Goal: Transaction & Acquisition: Purchase product/service

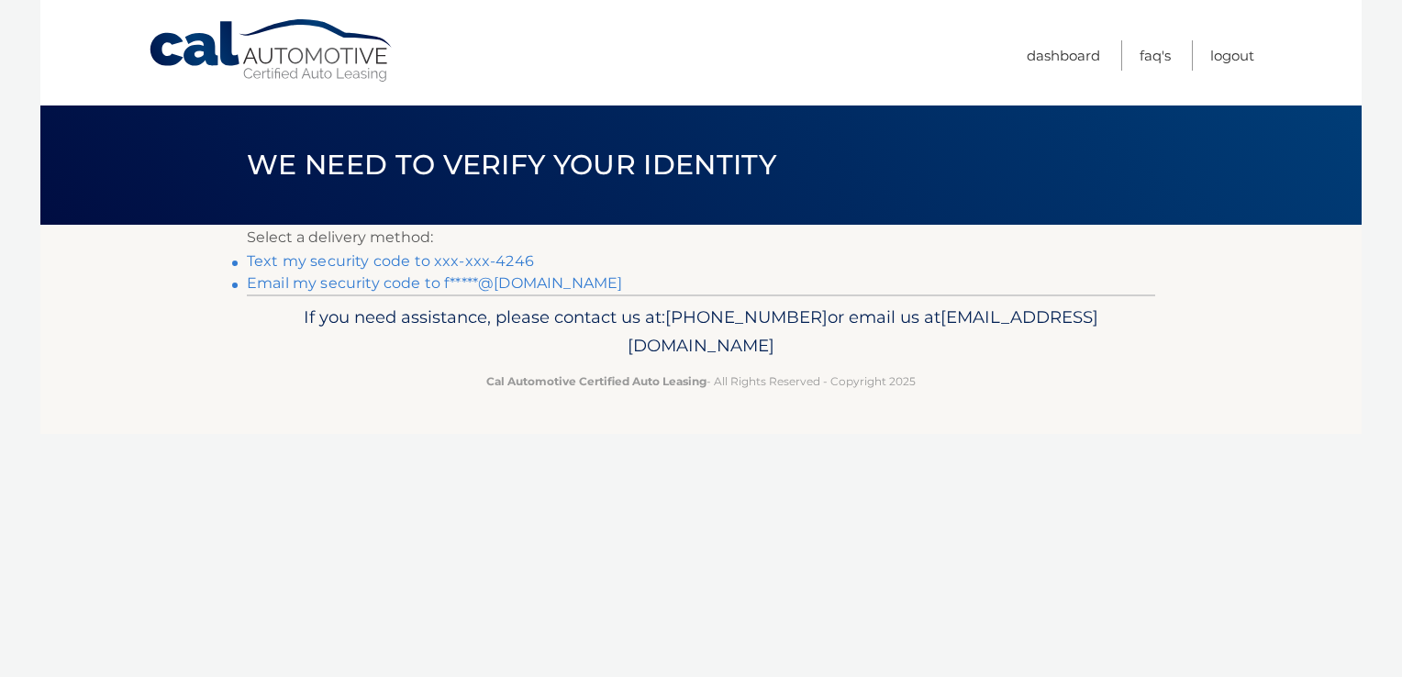
click at [392, 261] on link "Text my security code to xxx-xxx-4246" at bounding box center [390, 260] width 287 height 17
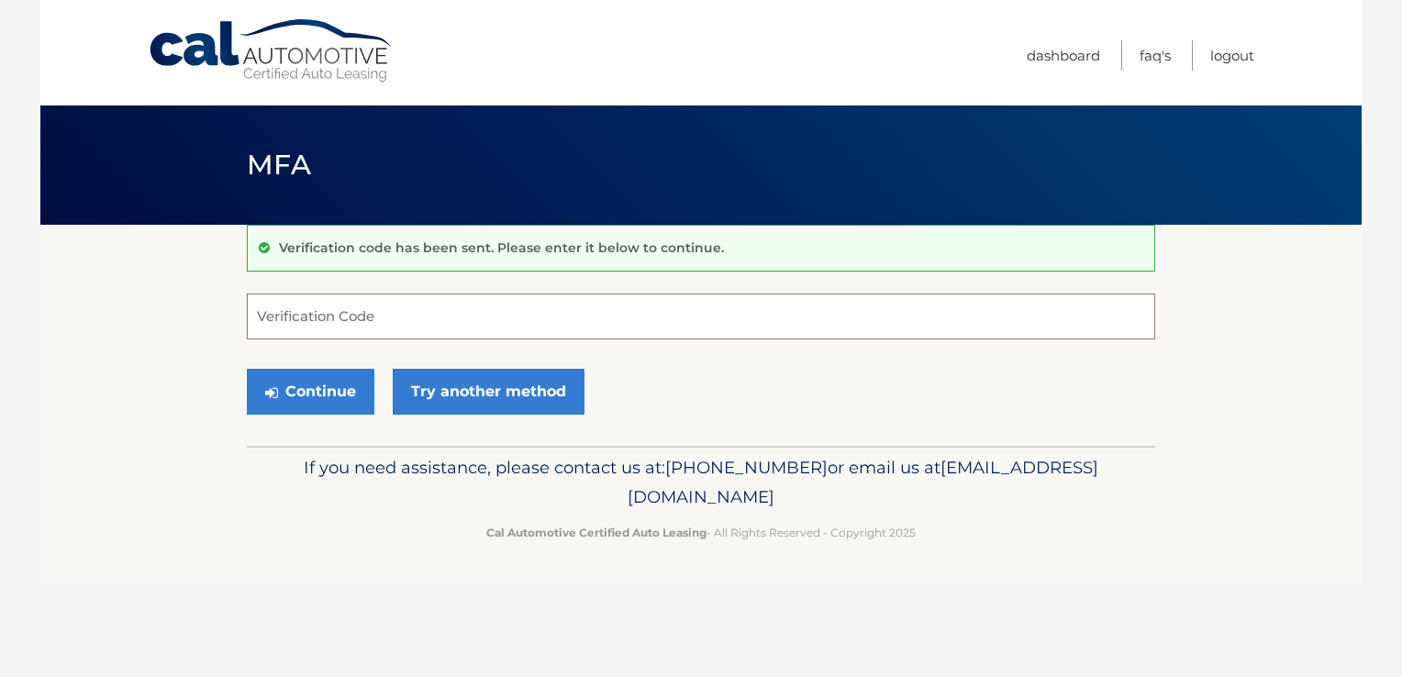
click at [411, 314] on input "Verification Code" at bounding box center [701, 317] width 908 height 46
type input "762083"
click at [307, 393] on button "Continue" at bounding box center [311, 392] width 128 height 46
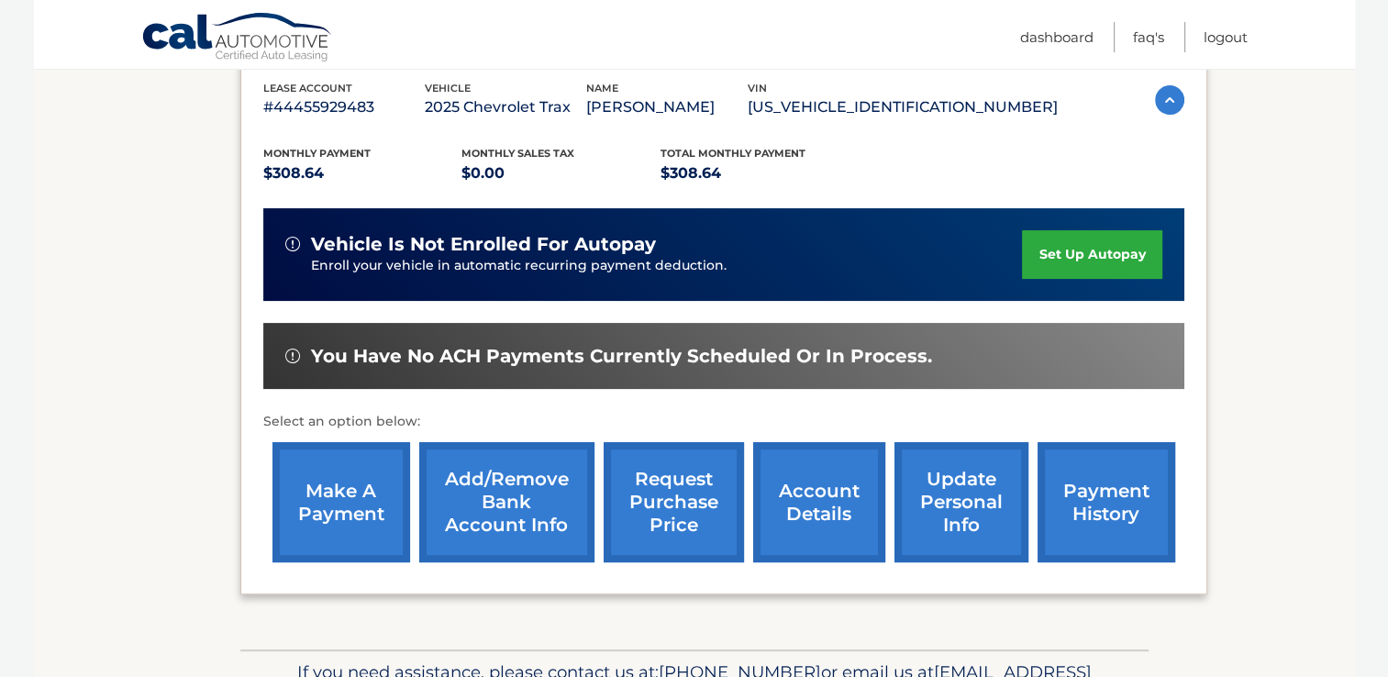
scroll to position [367, 0]
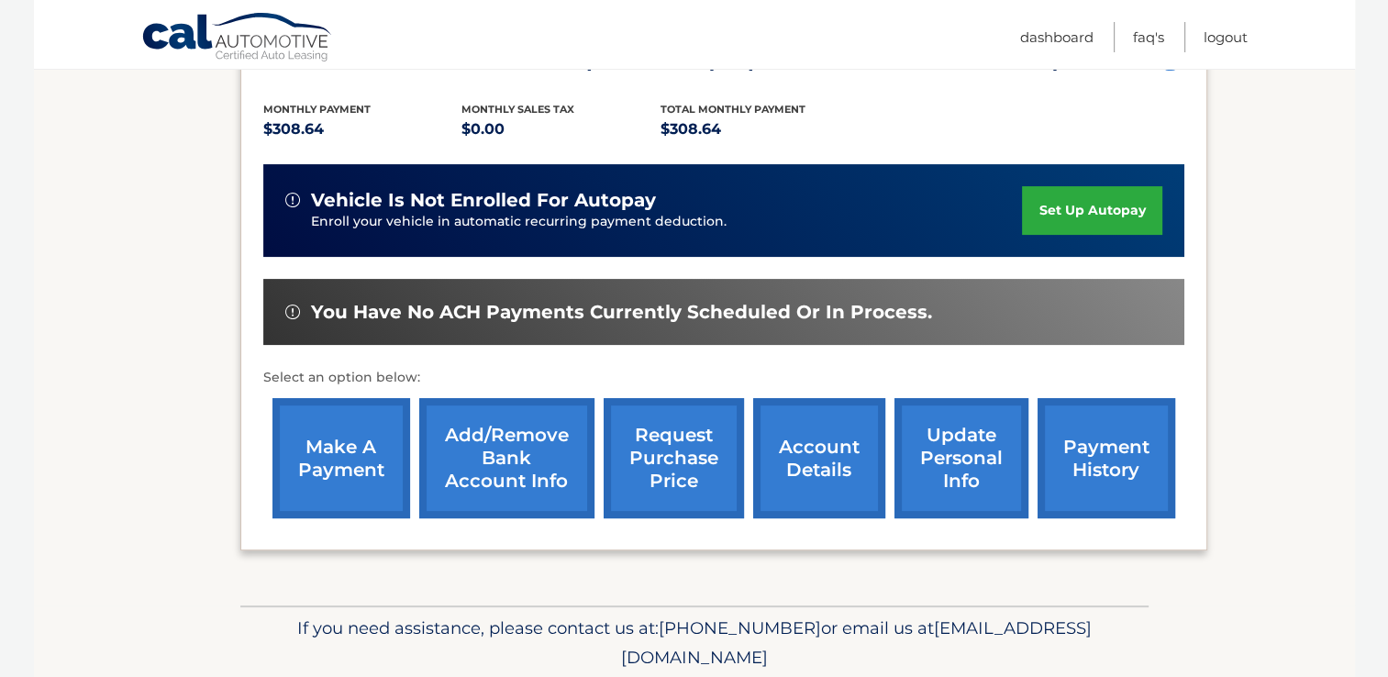
click at [1088, 445] on link "payment history" at bounding box center [1106, 458] width 138 height 120
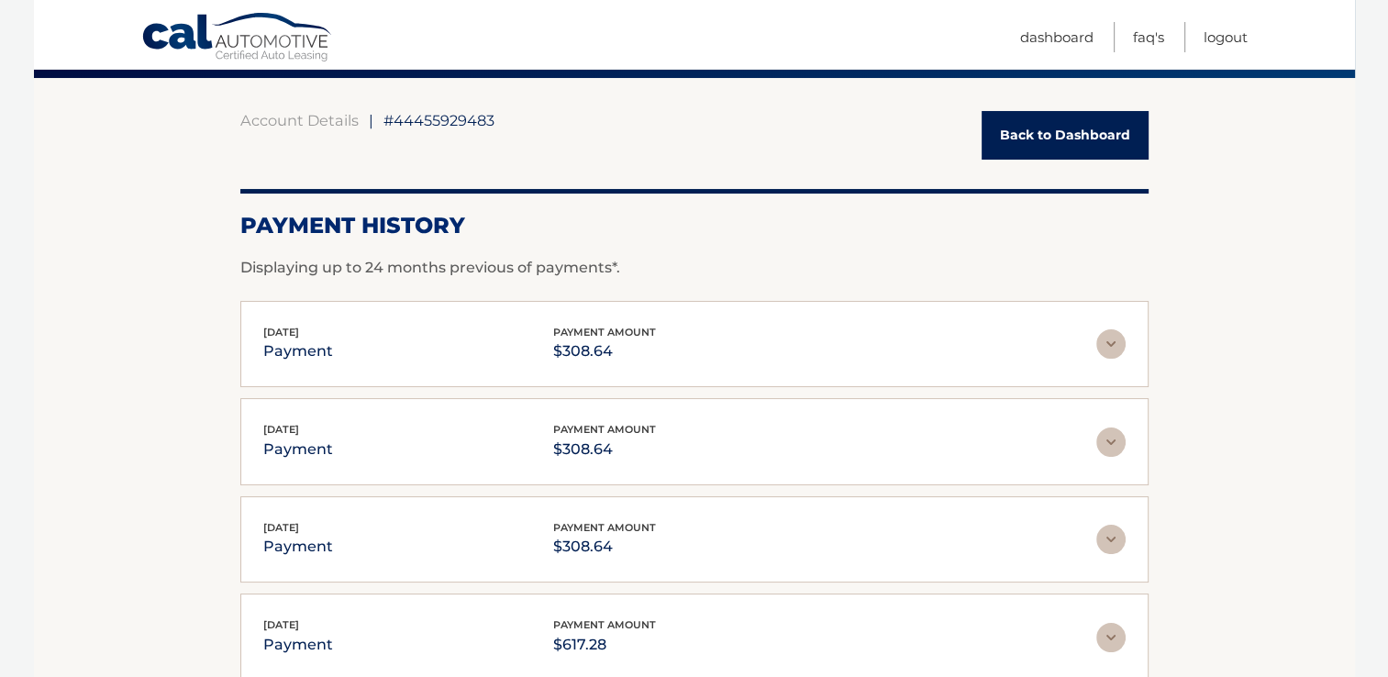
scroll to position [92, 0]
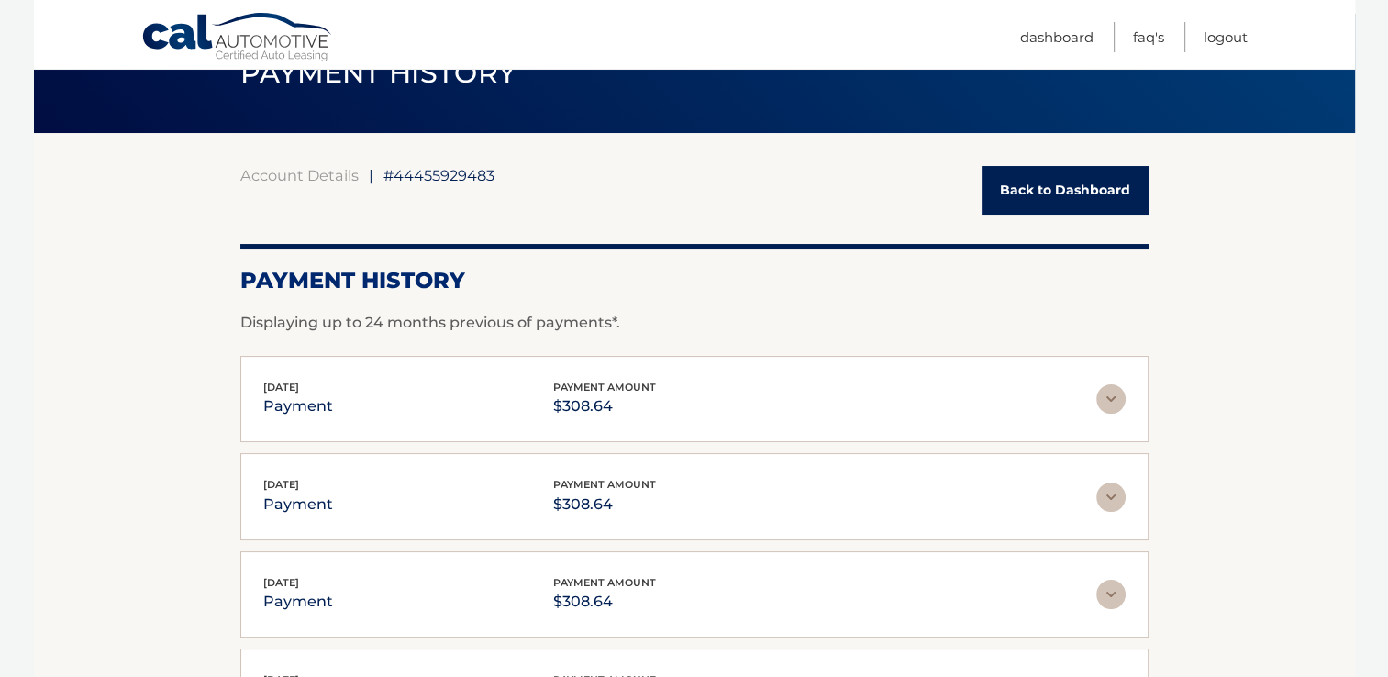
click at [1042, 190] on link "Back to Dashboard" at bounding box center [1064, 190] width 167 height 49
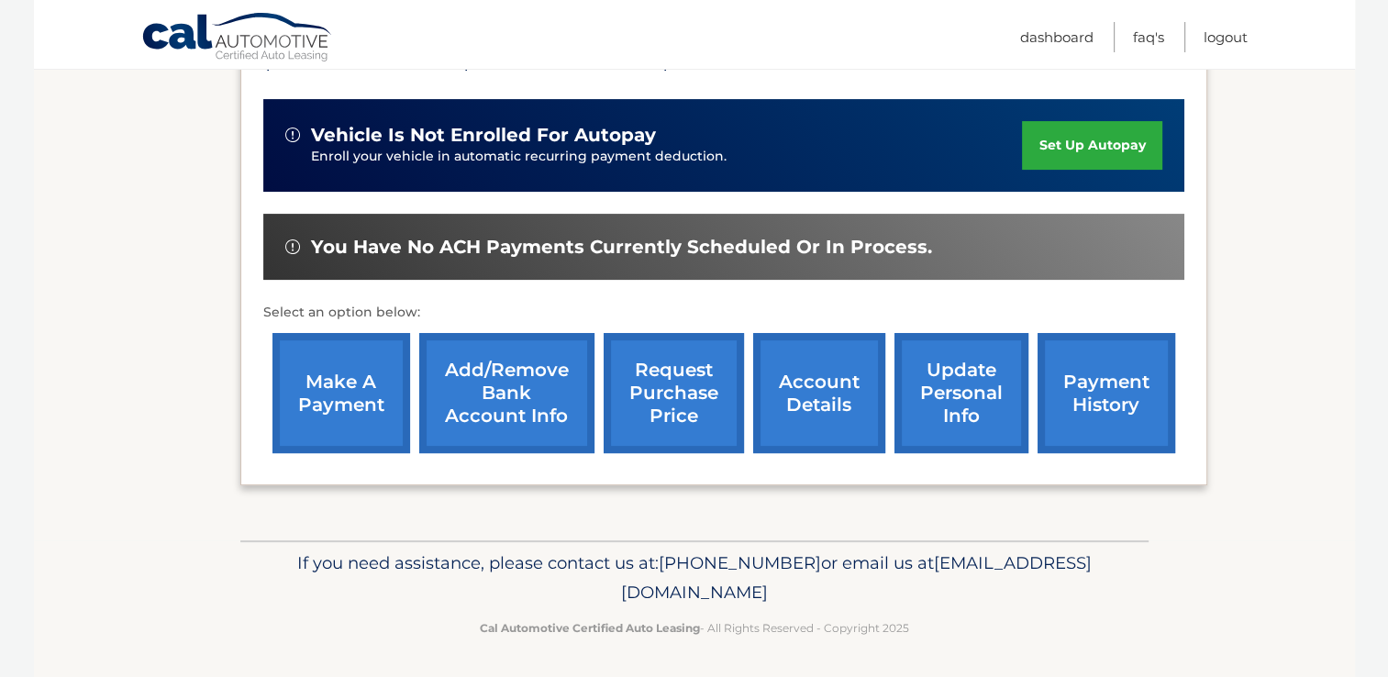
scroll to position [340, 0]
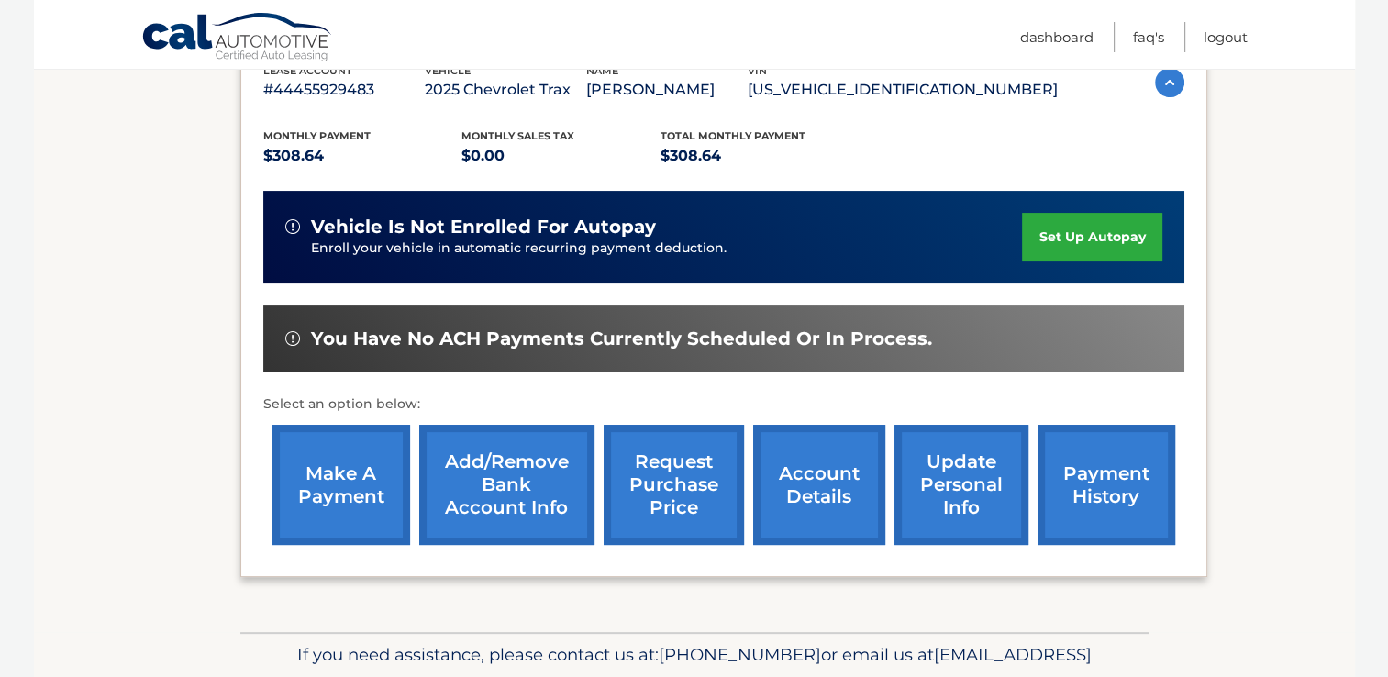
click at [317, 479] on link "make a payment" at bounding box center [341, 485] width 138 height 120
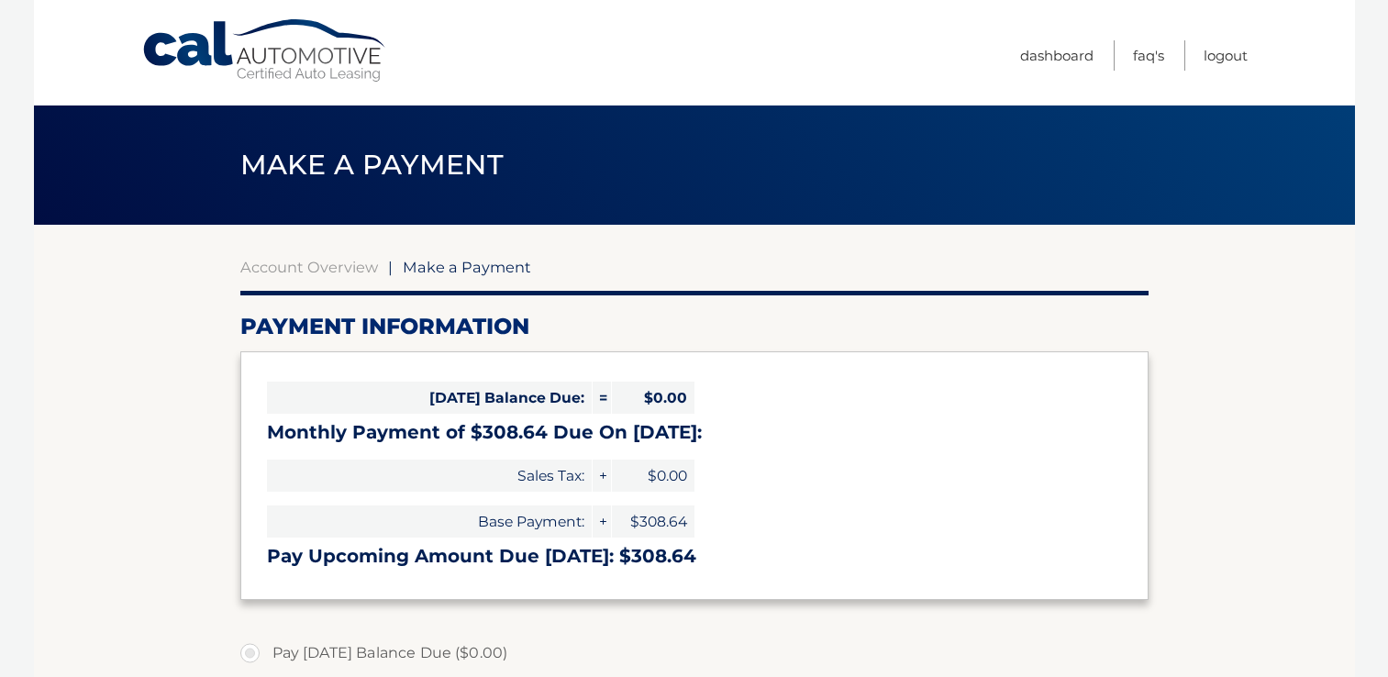
select select "Mzg4NzZmMWEtZjgxNy00NGVkLWJhNTEtNjVlNTU1NmJmY2M1"
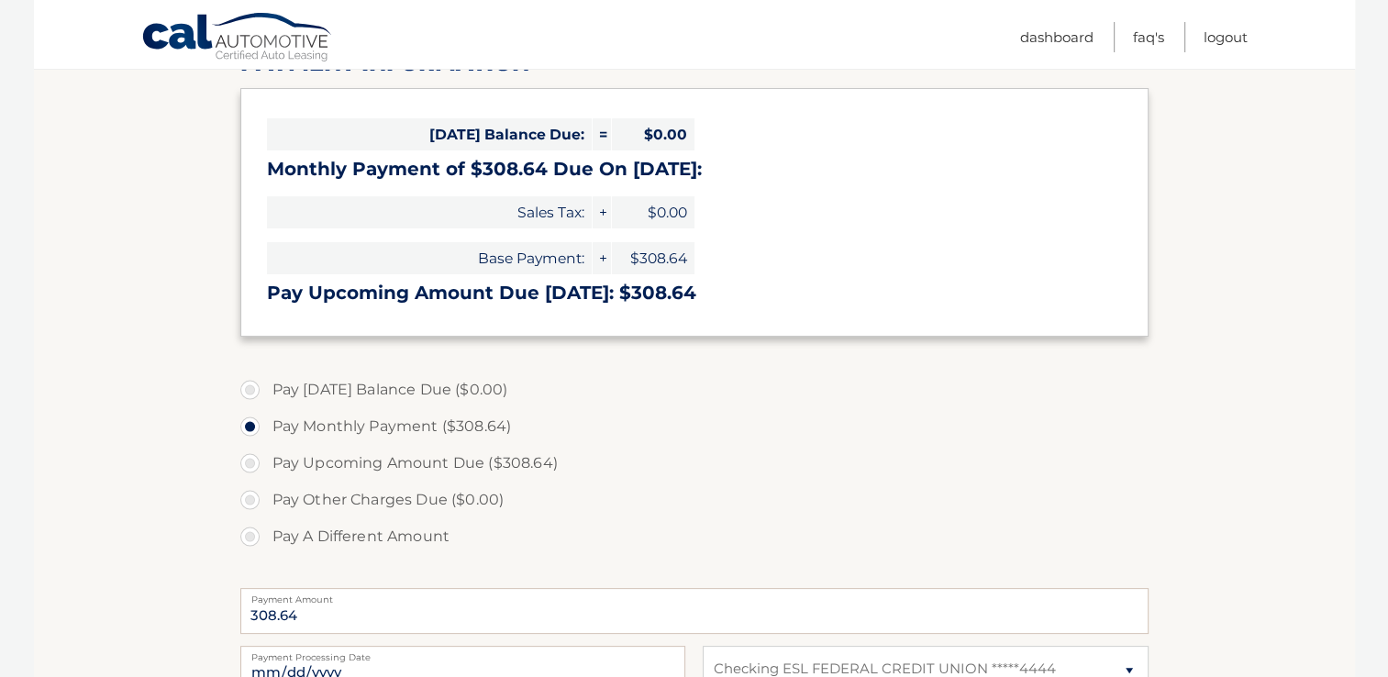
scroll to position [275, 0]
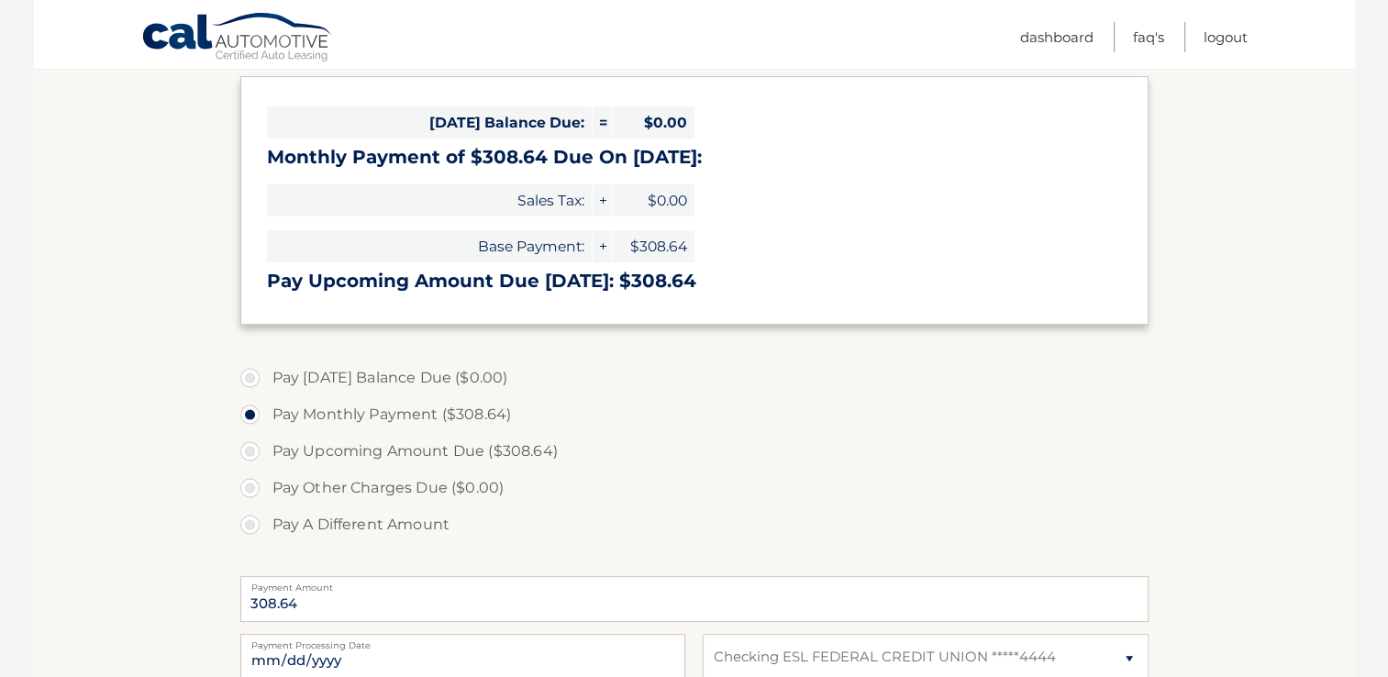
click at [248, 453] on label "Pay Upcoming Amount Due ($308.64)" at bounding box center [694, 451] width 908 height 37
click at [248, 453] on input "Pay Upcoming Amount Due ($308.64)" at bounding box center [257, 447] width 18 height 29
radio input "true"
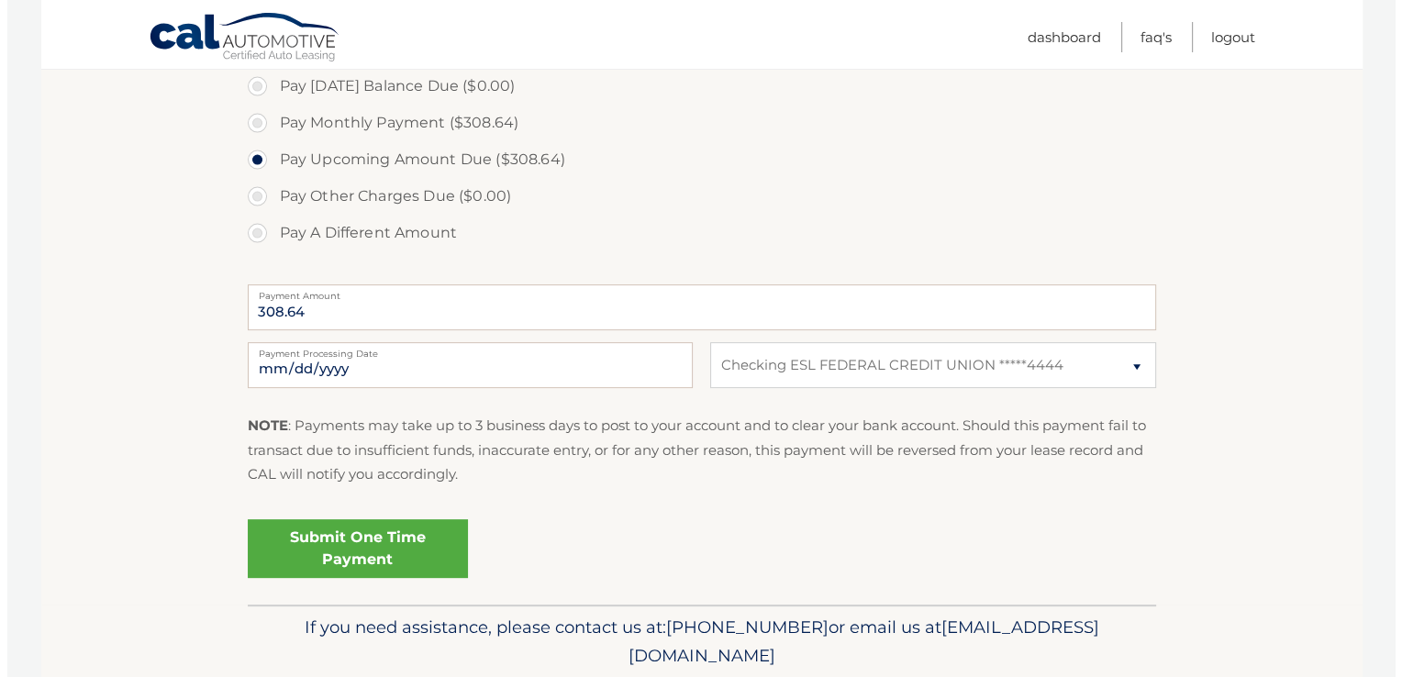
scroll to position [632, 0]
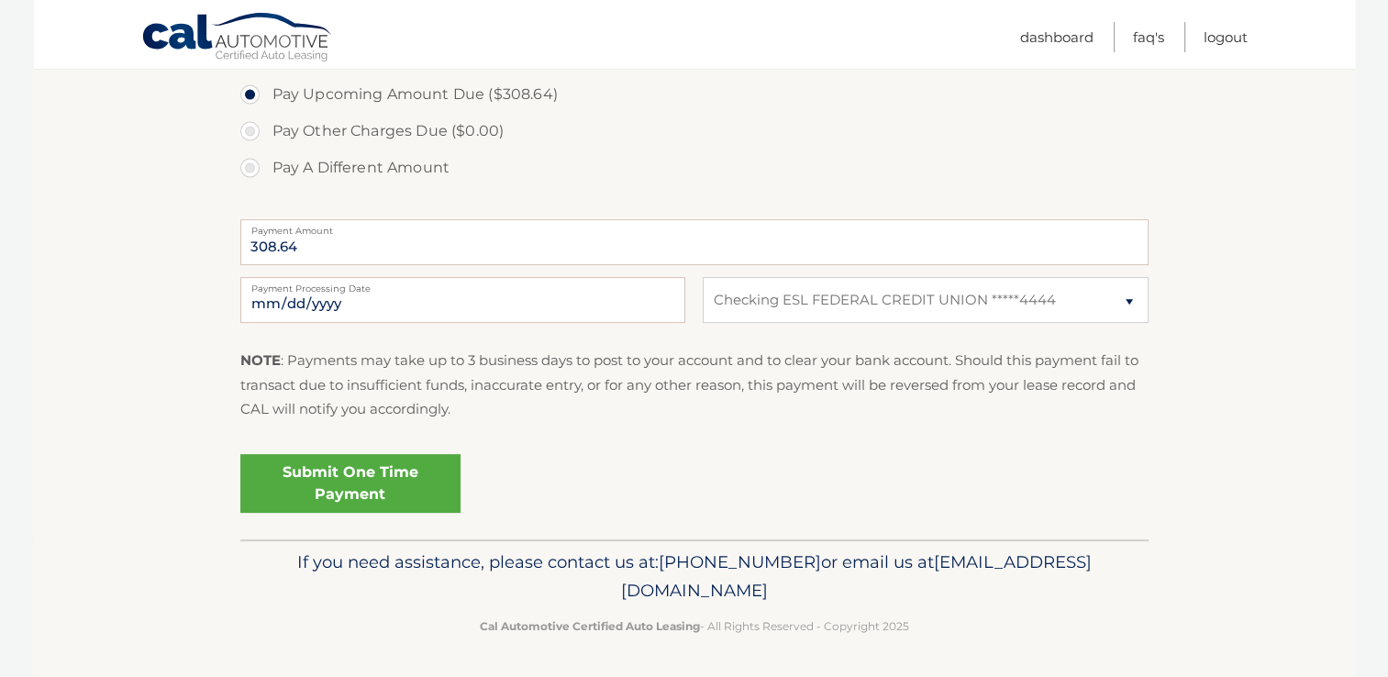
click at [350, 479] on link "Submit One Time Payment" at bounding box center [350, 483] width 220 height 59
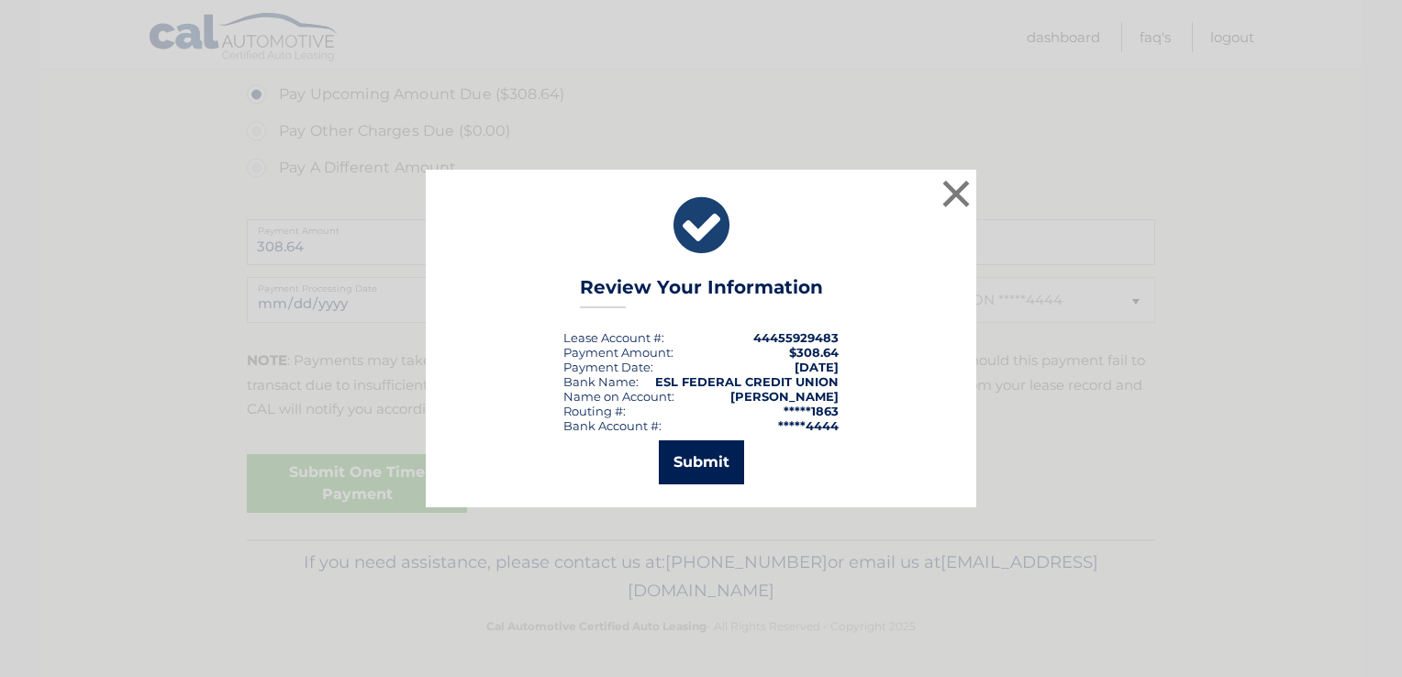
click at [704, 460] on button "Submit" at bounding box center [701, 462] width 85 height 44
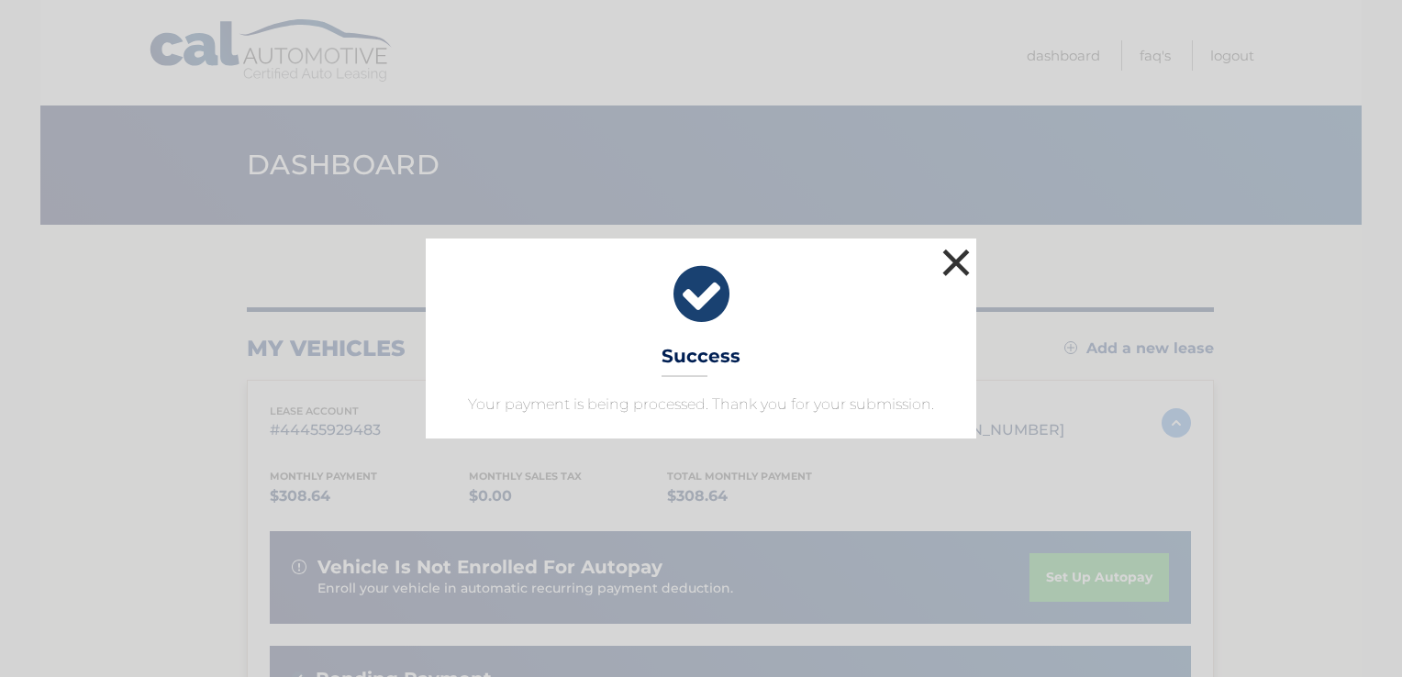
click at [957, 261] on button "×" at bounding box center [955, 262] width 37 height 37
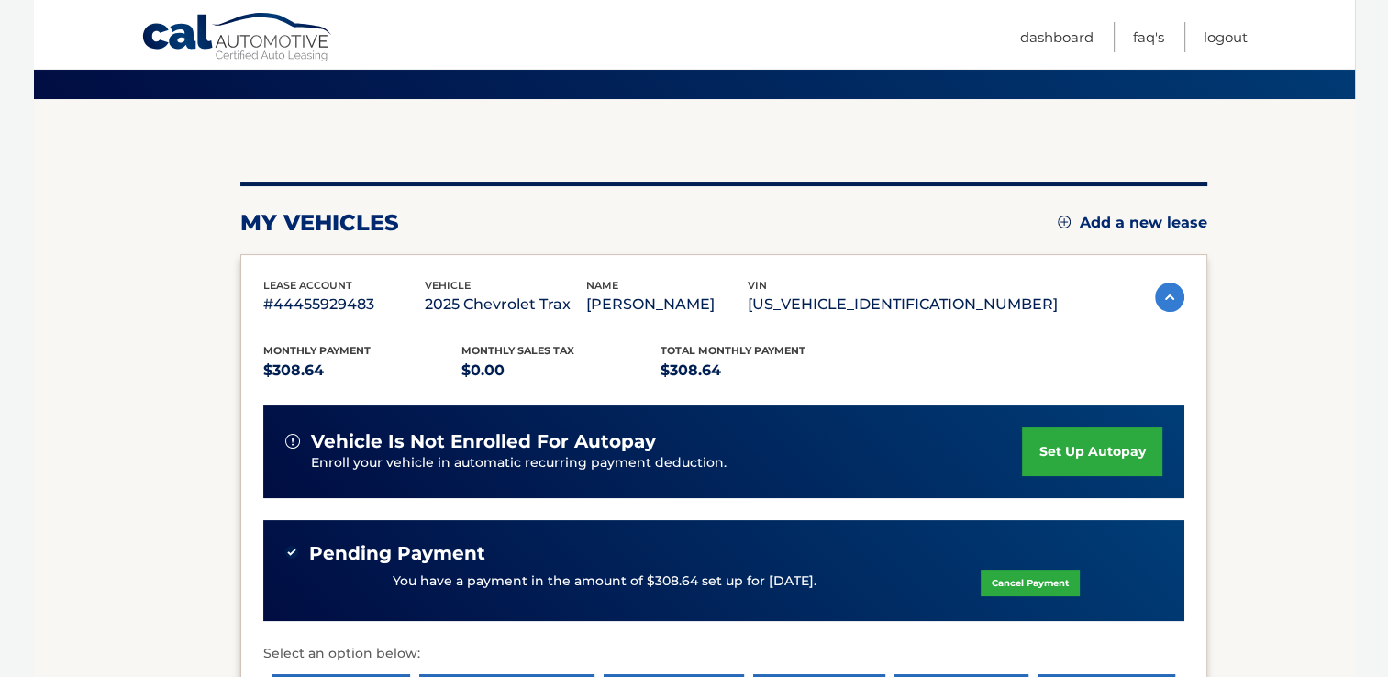
scroll to position [92, 0]
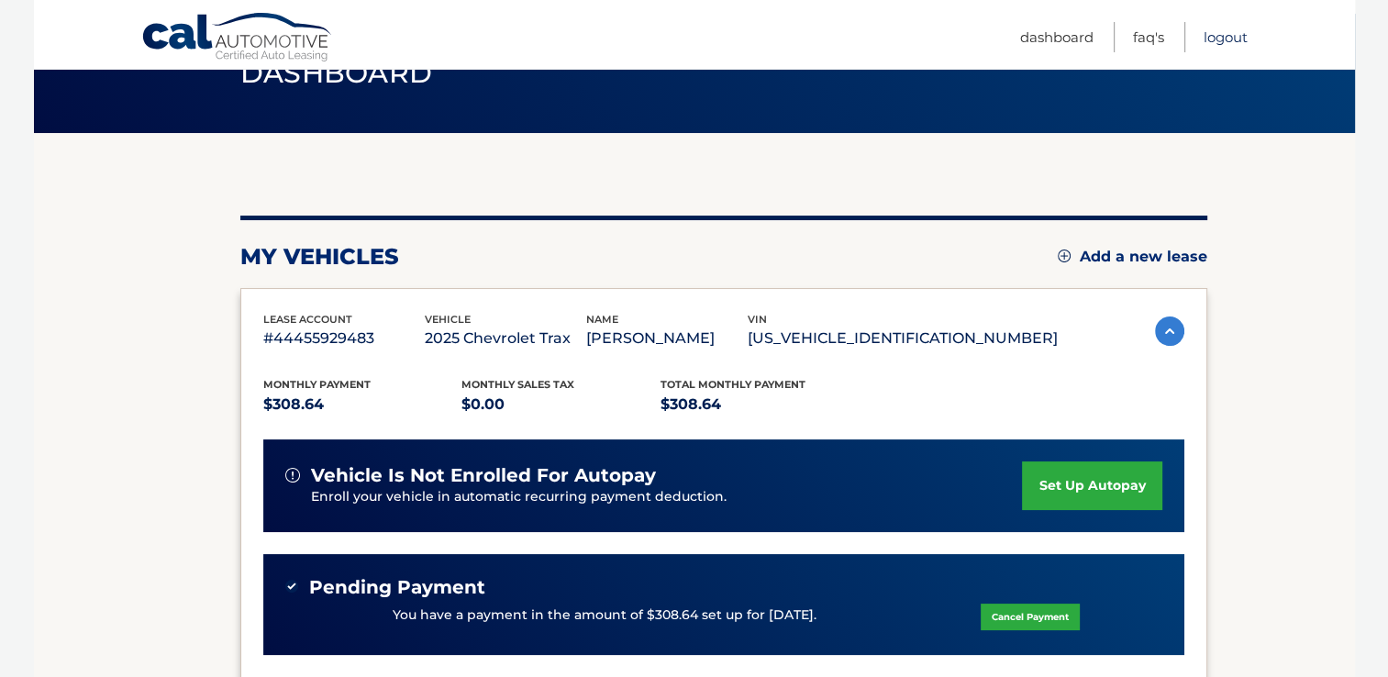
click at [1222, 39] on link "Logout" at bounding box center [1225, 37] width 44 height 30
